Goal: Information Seeking & Learning: Learn about a topic

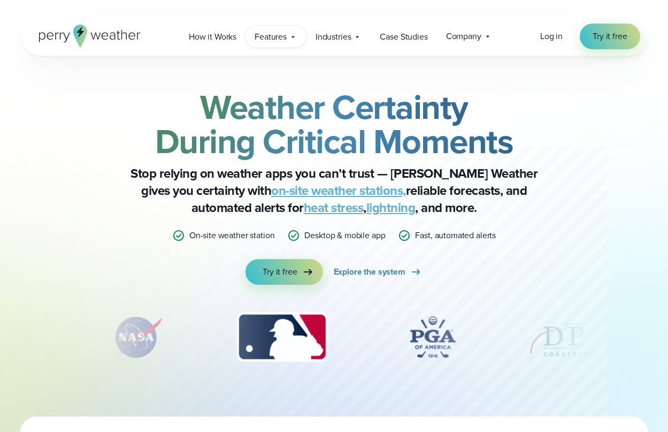
click at [265, 39] on span "Features" at bounding box center [271, 36] width 32 height 13
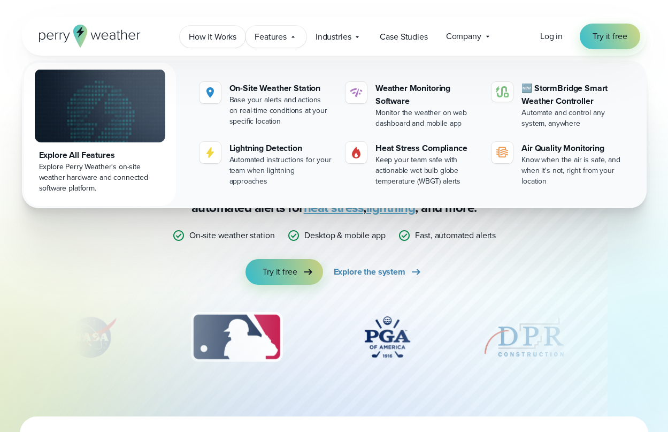
click at [221, 35] on span "How it Works" at bounding box center [213, 36] width 48 height 13
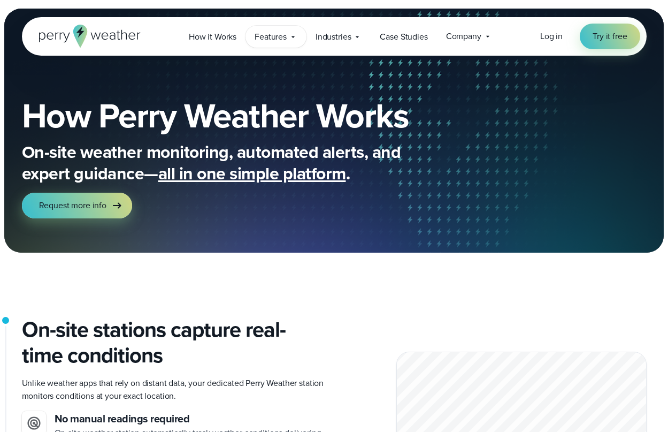
click at [285, 40] on span "Features" at bounding box center [271, 36] width 32 height 13
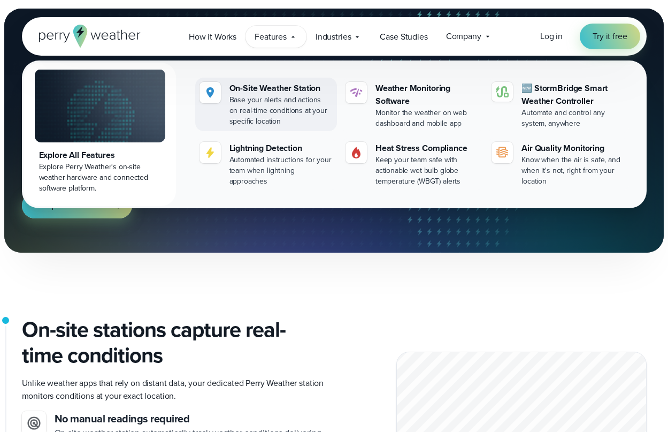
click at [274, 102] on div "Base your alerts and actions on real-time conditions at your specific location" at bounding box center [281, 111] width 103 height 32
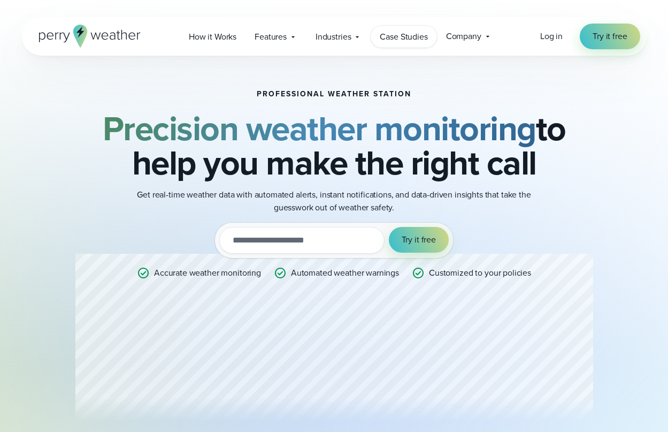
click at [393, 35] on span "Case Studies" at bounding box center [404, 36] width 48 height 13
